Goal: Transaction & Acquisition: Purchase product/service

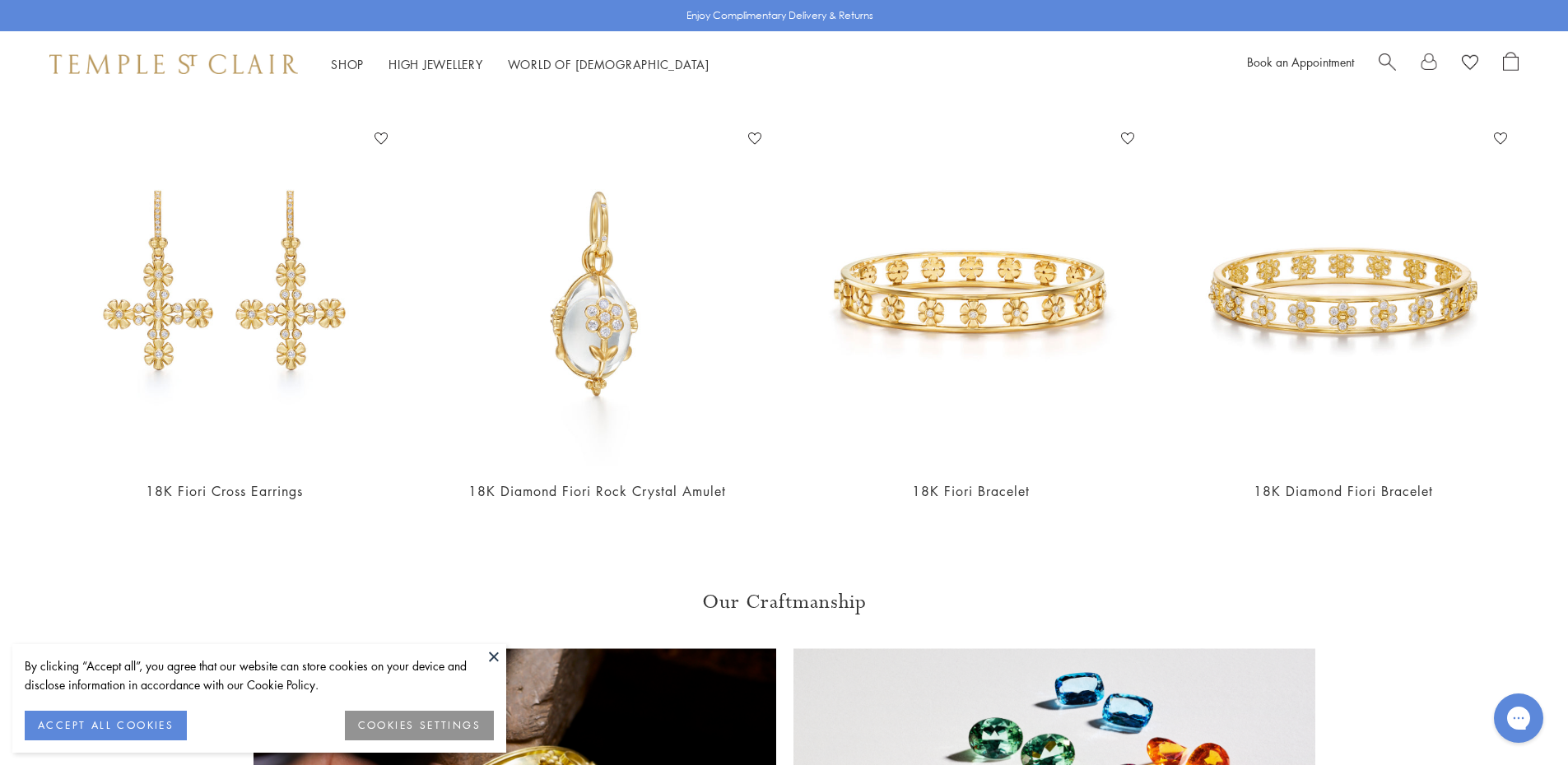
scroll to position [1811, 0]
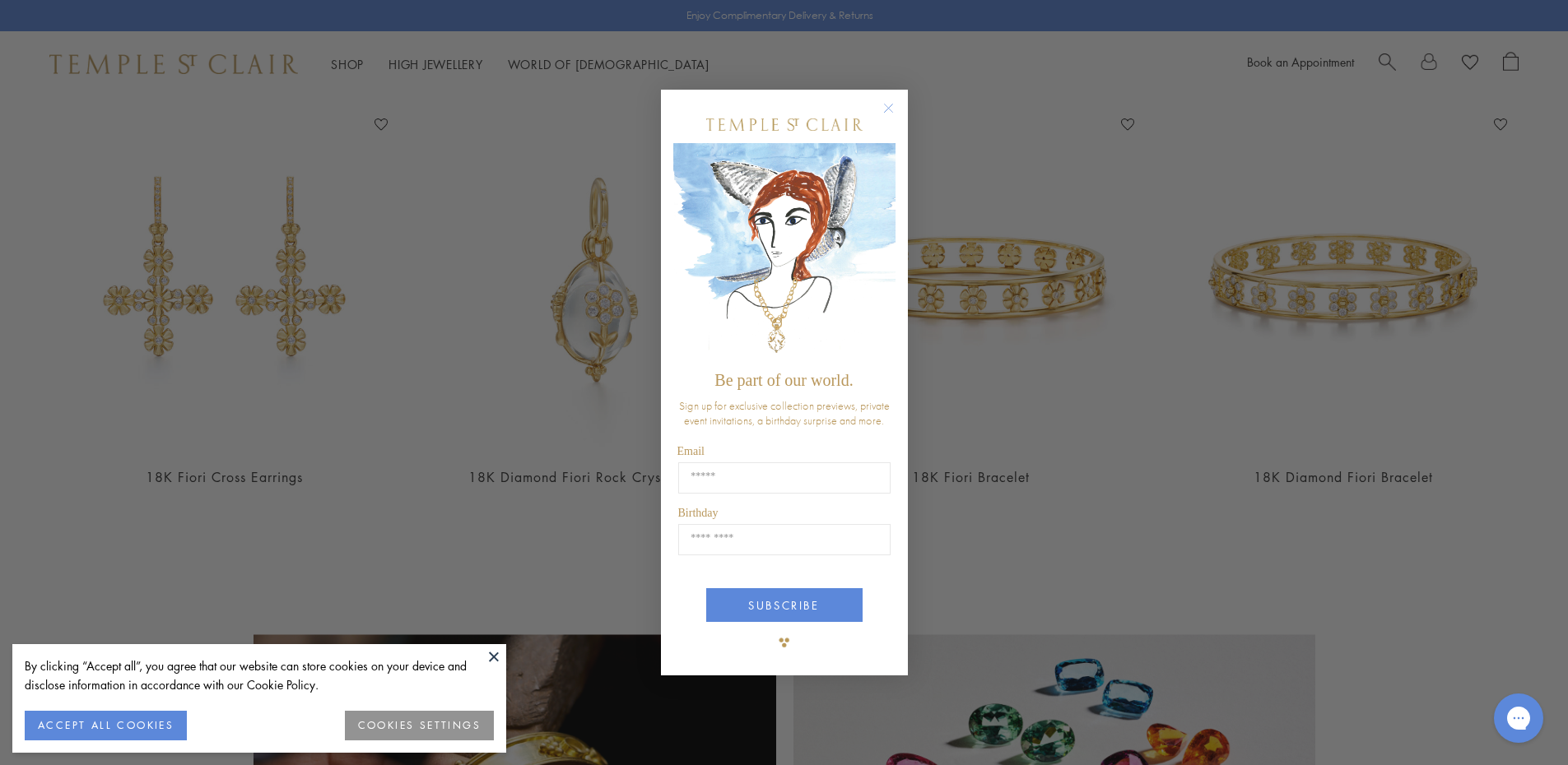
click at [585, 291] on div "Close dialog Be part of our world. Sign up for exclusive collection previews, p…" at bounding box center [784, 382] width 1568 height 765
click at [882, 108] on circle "Close dialog" at bounding box center [888, 109] width 20 height 20
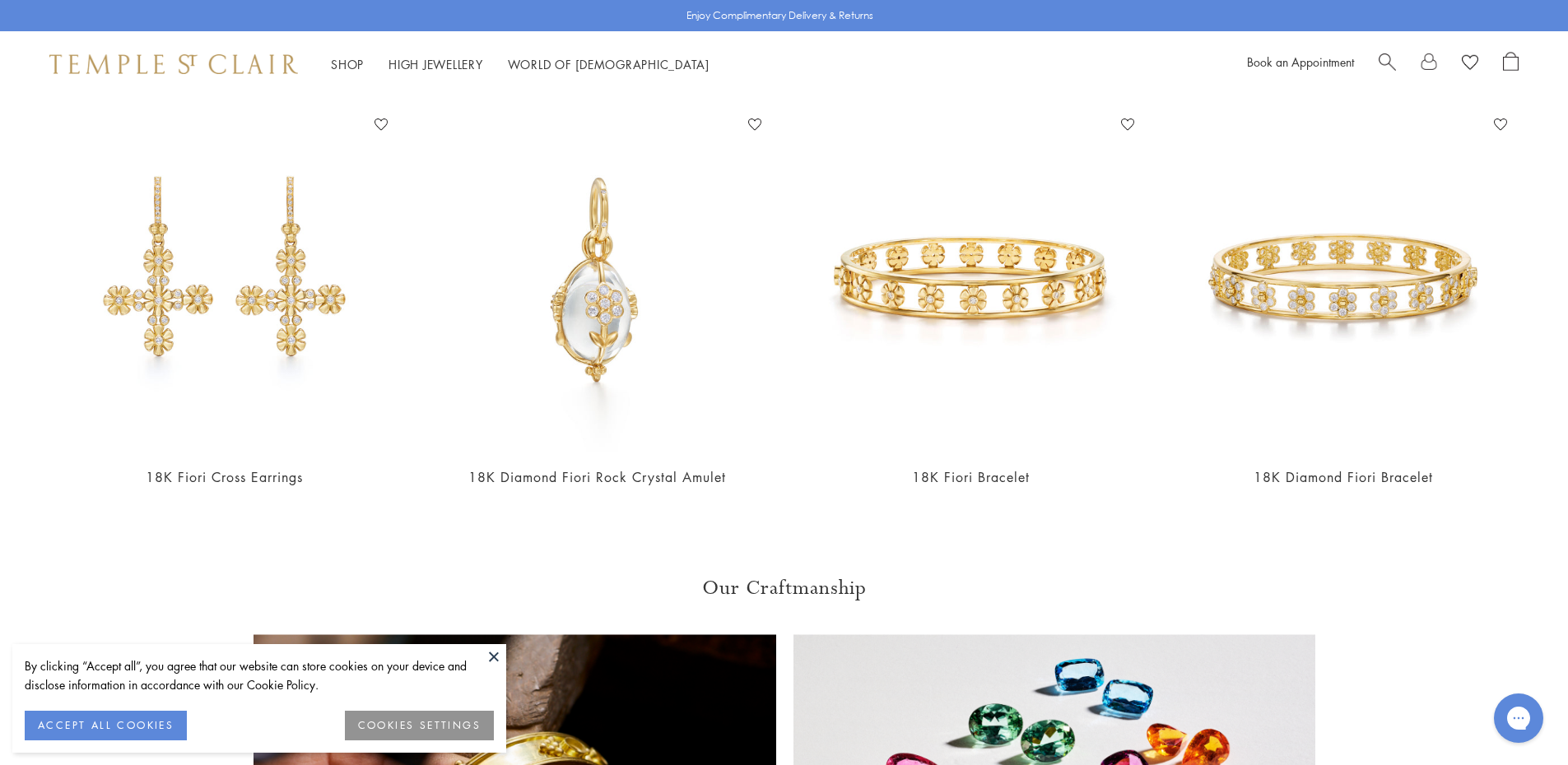
click at [437, 347] on div "Close dialog Be part of our world. Sign up for exclusive collection previews, p…" at bounding box center [784, 382] width 1568 height 765
click at [560, 285] on img at bounding box center [597, 281] width 340 height 340
